Goal: Task Accomplishment & Management: Use online tool/utility

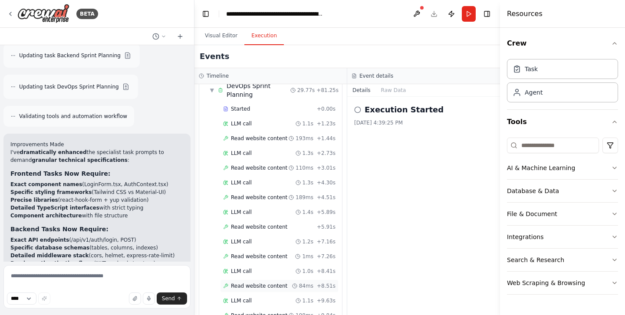
scroll to position [1045, 0]
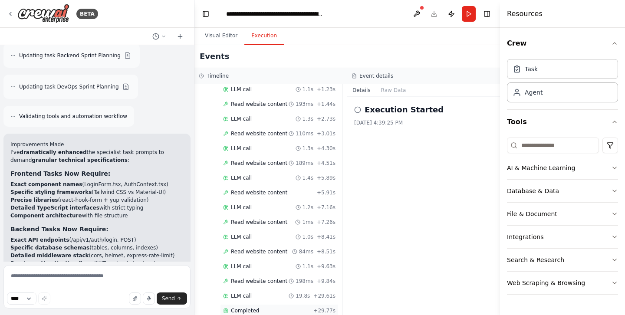
click at [251, 307] on span "Completed" at bounding box center [245, 310] width 28 height 7
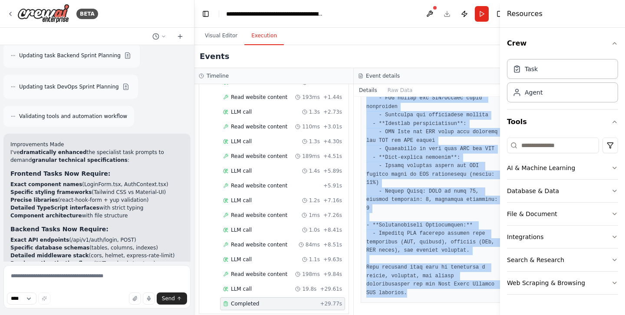
scroll to position [1318, 0]
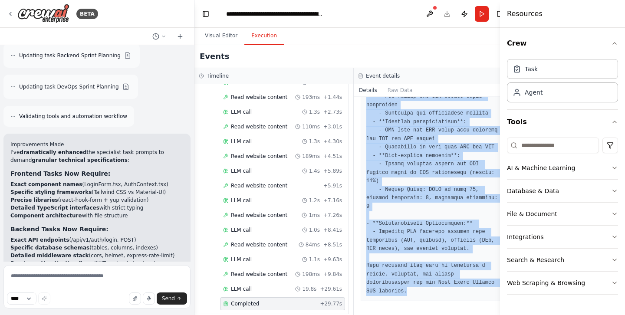
drag, startPoint x: 362, startPoint y: 155, endPoint x: 438, endPoint y: 342, distance: 201.9
click at [438, 315] on html "BETA from crewai import Agent, Task, Crew, Process from langchain_anthropic imp…" at bounding box center [312, 157] width 625 height 315
copy div "Based on the architecture design, create detailed DevOps and infrastructure tas…"
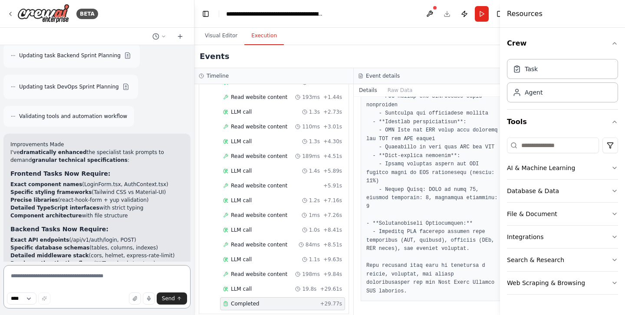
click at [62, 270] on textarea at bounding box center [96, 286] width 187 height 43
paste textarea "**********"
type textarea "**********"
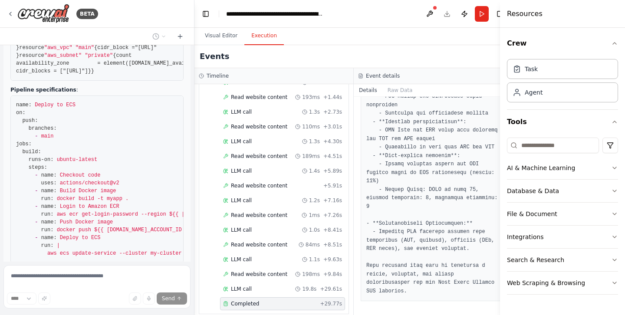
scroll to position [17233, 0]
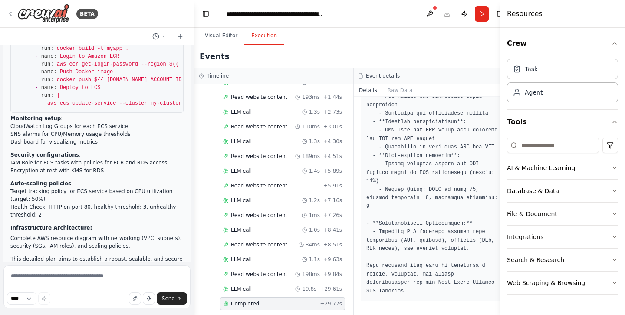
scroll to position [17373, 0]
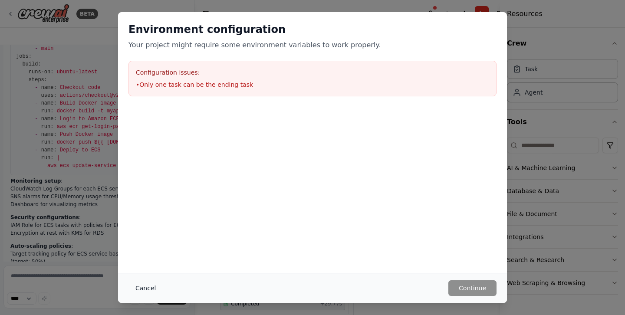
click at [151, 294] on button "Cancel" at bounding box center [146, 289] width 34 height 16
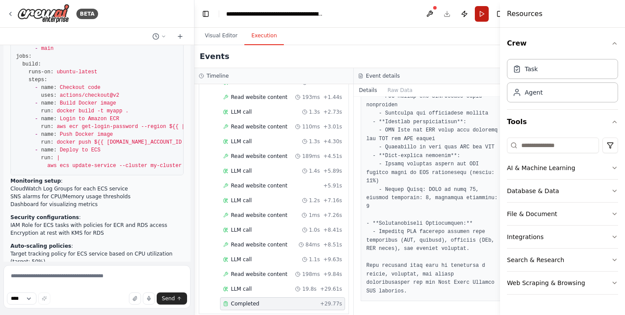
click at [475, 15] on button "Run" at bounding box center [482, 14] width 14 height 16
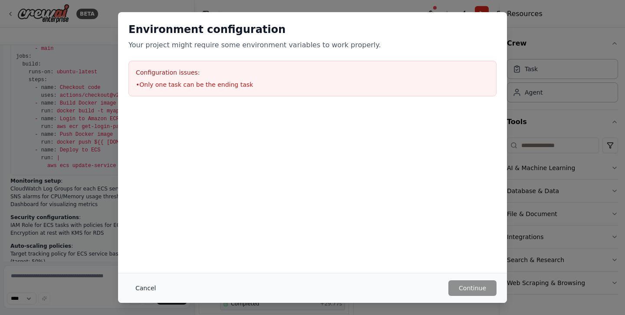
click at [144, 293] on button "Cancel" at bounding box center [146, 289] width 34 height 16
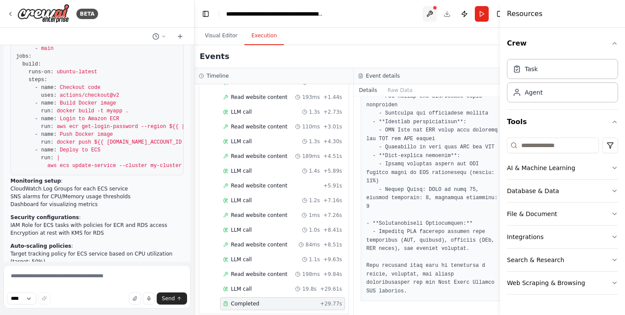
click at [423, 7] on button at bounding box center [430, 14] width 14 height 16
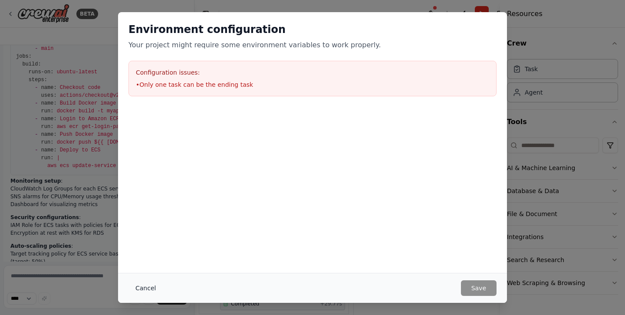
click at [142, 289] on button "Cancel" at bounding box center [146, 289] width 34 height 16
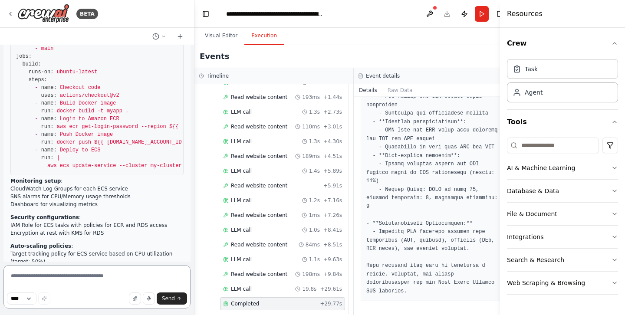
click at [43, 278] on textarea at bounding box center [96, 286] width 187 height 43
type textarea "**"
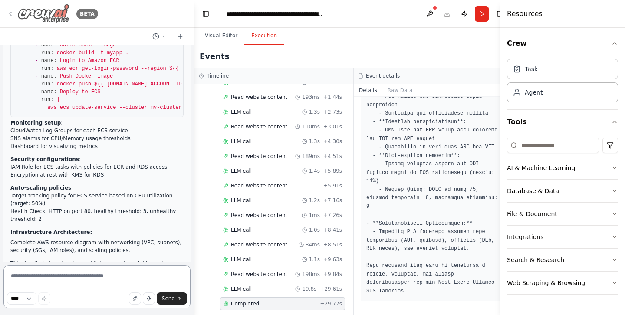
scroll to position [17432, 0]
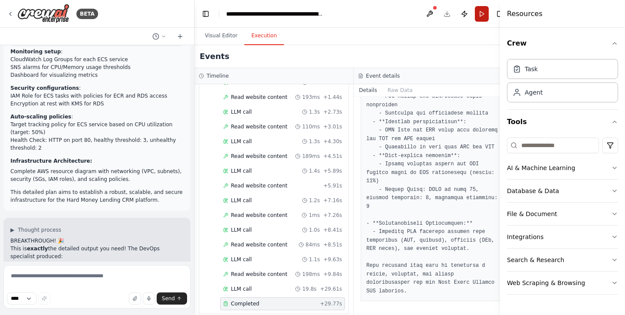
click at [475, 10] on button "Run" at bounding box center [482, 14] width 14 height 16
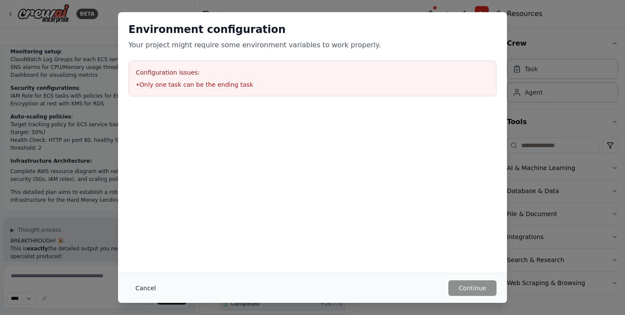
click at [146, 291] on button "Cancel" at bounding box center [146, 289] width 34 height 16
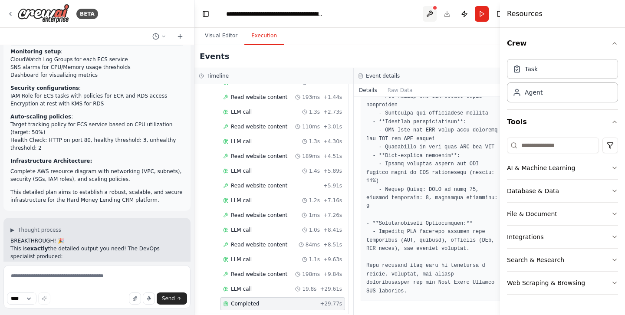
click at [423, 15] on button at bounding box center [430, 14] width 14 height 16
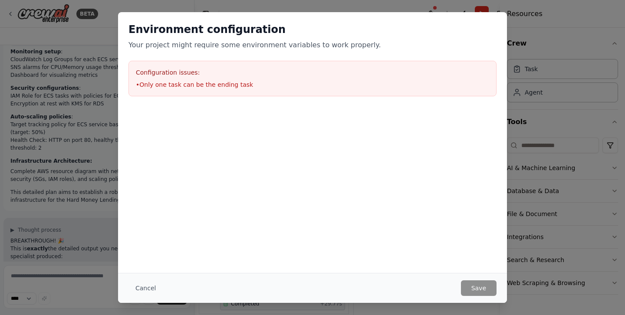
click at [238, 86] on li "• Only one task can be the ending task" at bounding box center [312, 84] width 353 height 9
copy li "• Only one task can be the ending task"
click at [146, 284] on button "Cancel" at bounding box center [146, 289] width 34 height 16
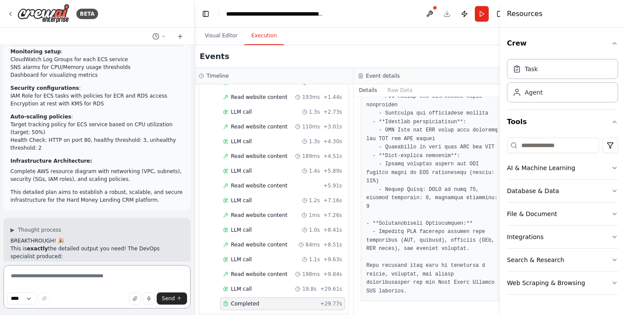
click at [100, 278] on textarea at bounding box center [96, 286] width 187 height 43
paste textarea "**********"
type textarea "**********"
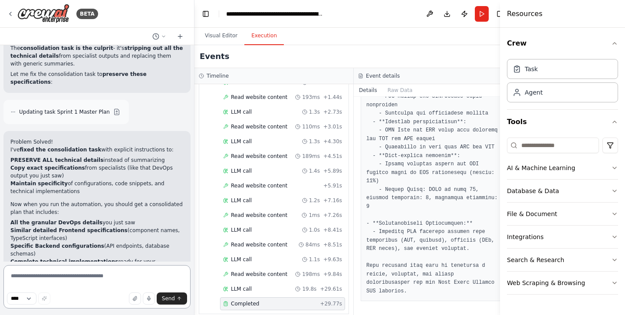
scroll to position [17731, 0]
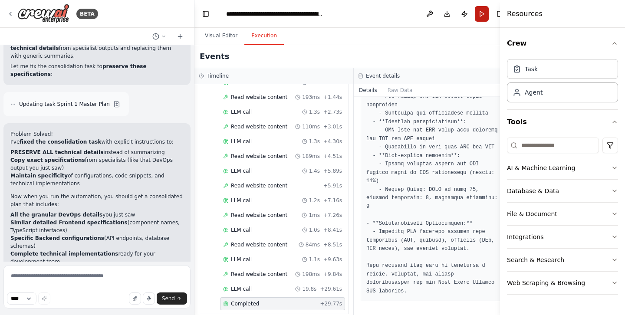
click at [475, 19] on button "Run" at bounding box center [482, 14] width 14 height 16
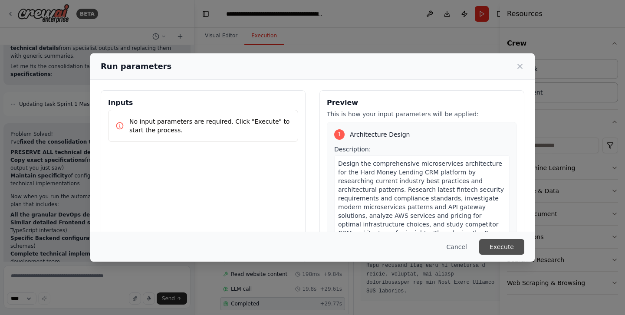
click at [499, 241] on button "Execute" at bounding box center [501, 247] width 45 height 16
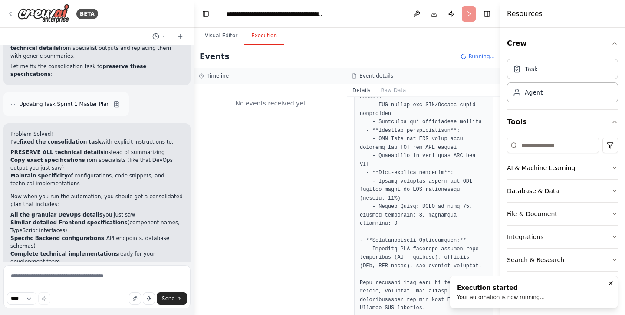
scroll to position [0, 0]
